Goal: Task Accomplishment & Management: Use online tool/utility

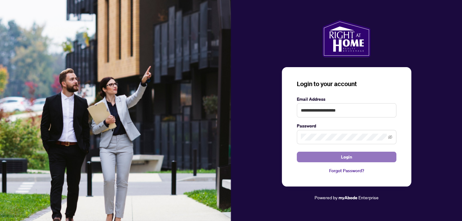
click at [339, 156] on button "Login" at bounding box center [347, 157] width 100 height 11
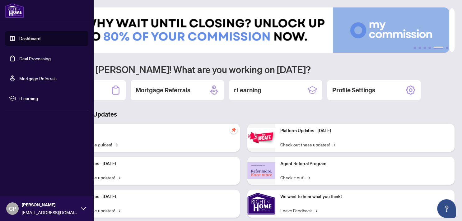
click at [27, 57] on link "Deal Processing" at bounding box center [34, 59] width 31 height 6
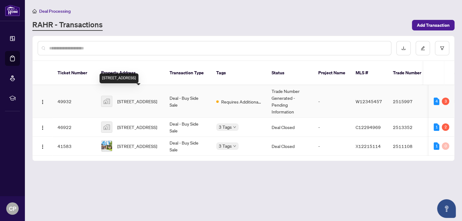
click at [140, 98] on span "[STREET_ADDRESS]" at bounding box center [137, 101] width 40 height 7
